Goal: Check status: Check status

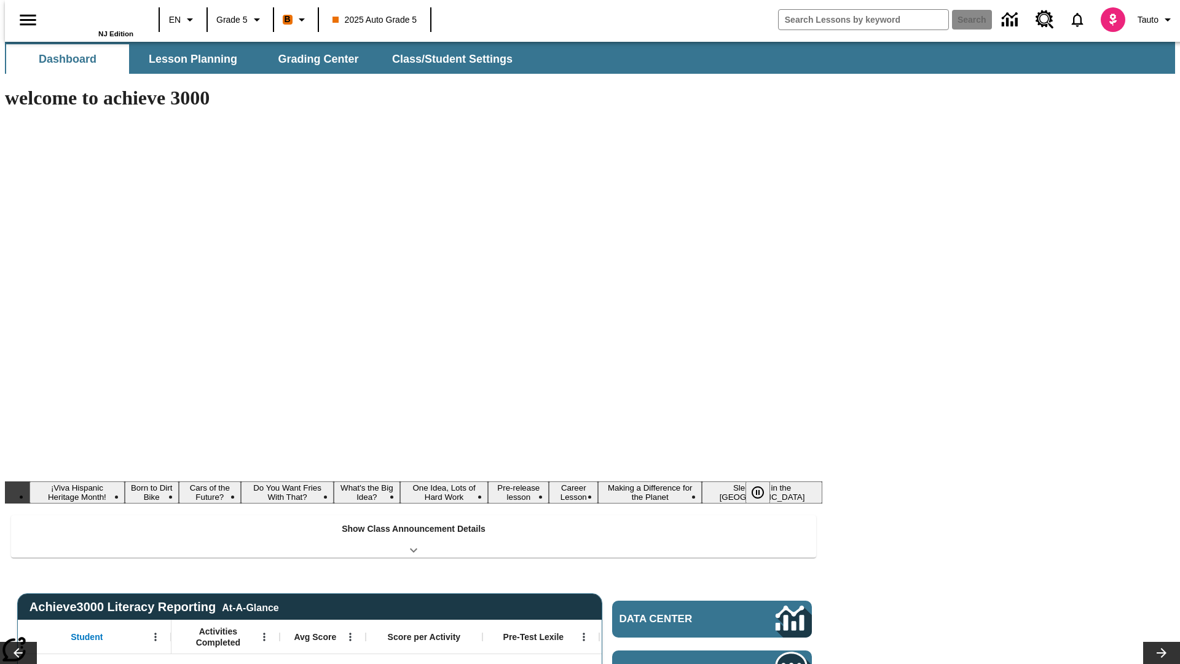
type input "-1"
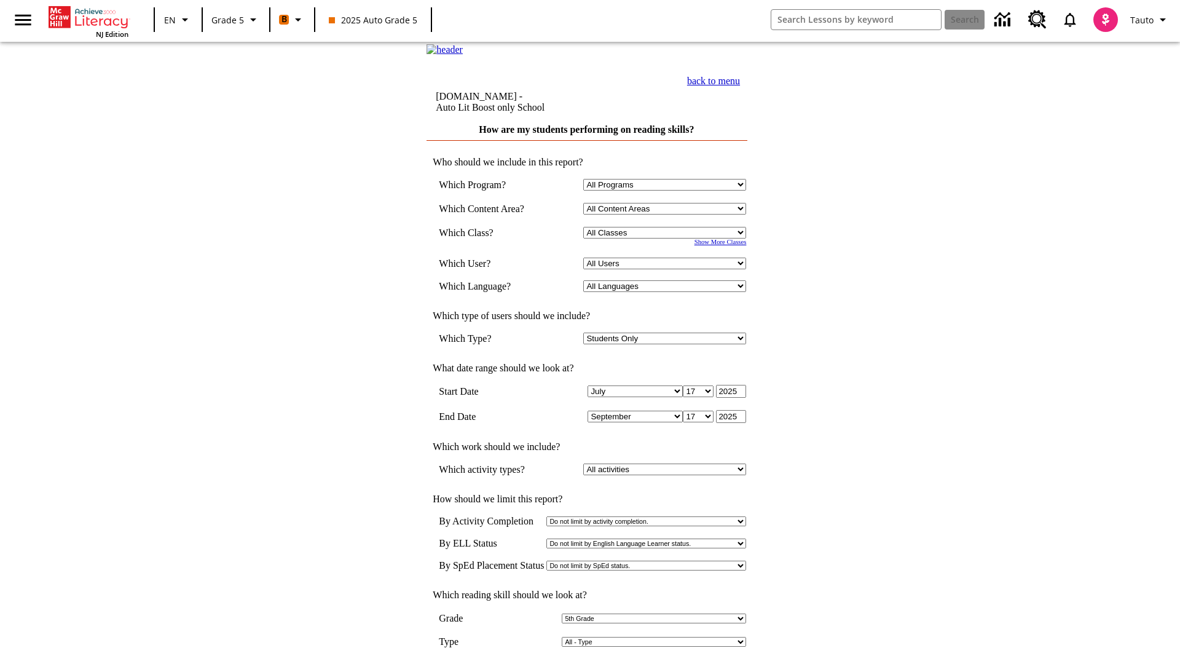
click at [667, 238] on select "Select a Class: All Classes 2025 Auto Grade 5 OL 2025 Auto Grade 6" at bounding box center [664, 233] width 163 height 12
select select "11133131"
click at [667, 269] on select "All Users Cat, Sautoen Cat, Sautoes Cat, Sautoss Donotlogin, Sautoen Twoschools…" at bounding box center [664, 264] width 163 height 12
select select "21437107"
click at [588, 663] on input "View Report" at bounding box center [586, 677] width 59 height 14
